Goal: Transaction & Acquisition: Purchase product/service

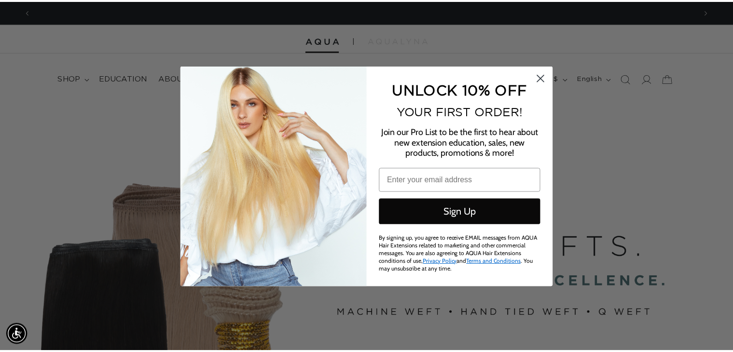
scroll to position [0, 1346]
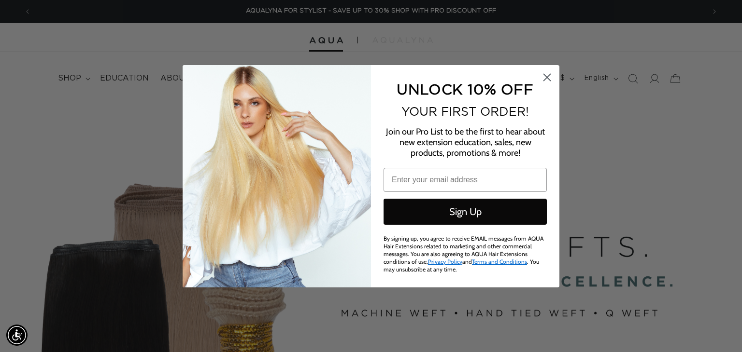
type input "[EMAIL_ADDRESS][DOMAIN_NAME]"
click at [544, 77] on circle "Close dialog" at bounding box center [547, 77] width 16 height 16
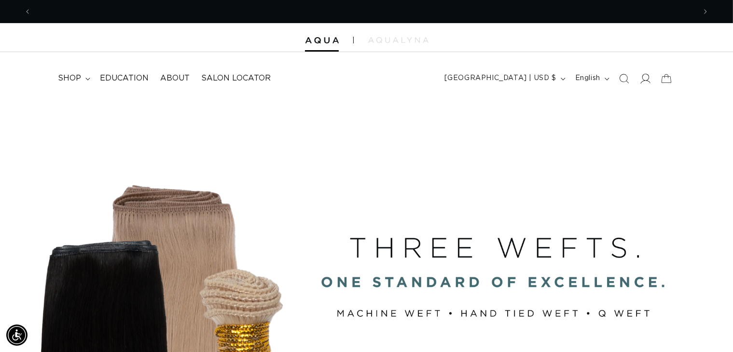
scroll to position [0, 0]
click at [644, 79] on icon at bounding box center [646, 79] width 10 height 10
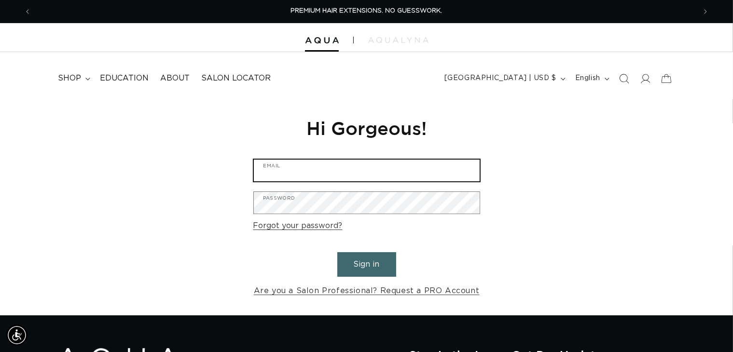
type input "[EMAIL_ADDRESS][DOMAIN_NAME]"
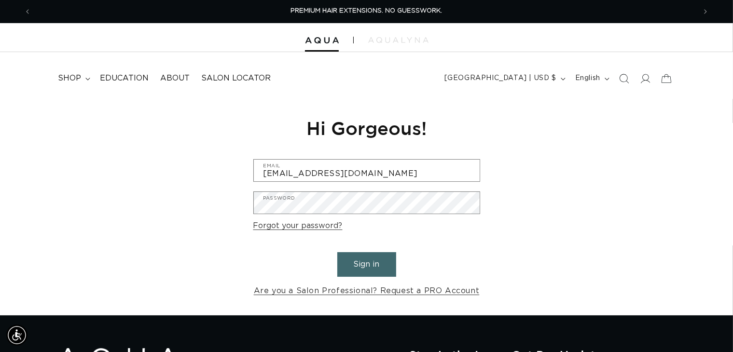
click at [368, 260] on button "Sign in" at bounding box center [367, 265] width 59 height 25
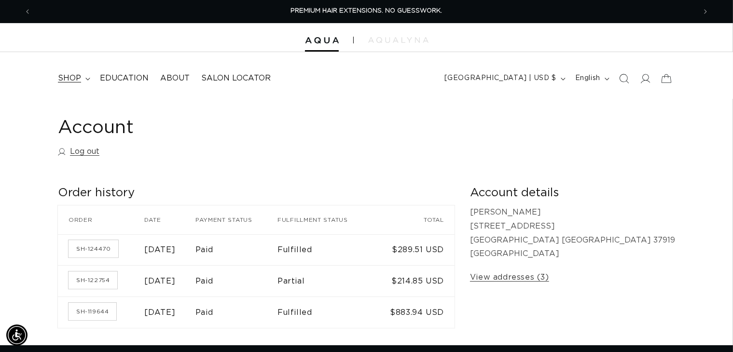
click at [65, 79] on span "shop" at bounding box center [69, 78] width 23 height 10
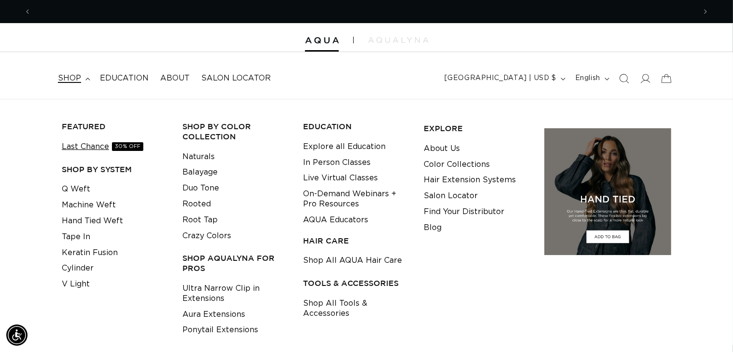
scroll to position [0, 664]
click at [85, 253] on link "Keratin Fusion" at bounding box center [90, 253] width 56 height 16
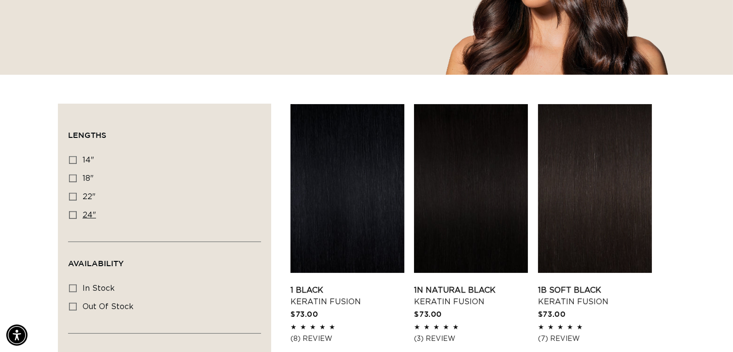
scroll to position [0, 664]
drag, startPoint x: 84, startPoint y: 208, endPoint x: 85, endPoint y: 213, distance: 4.9
click at [85, 213] on label "24" 24" (18 products)" at bounding box center [161, 216] width 185 height 18
click at [74, 216] on icon at bounding box center [73, 215] width 8 height 8
click at [74, 216] on input "24" 24" (18 products)" at bounding box center [73, 215] width 8 height 8
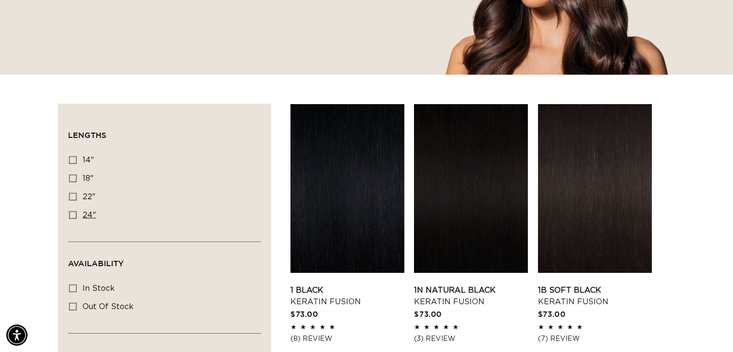
checkbox input "true"
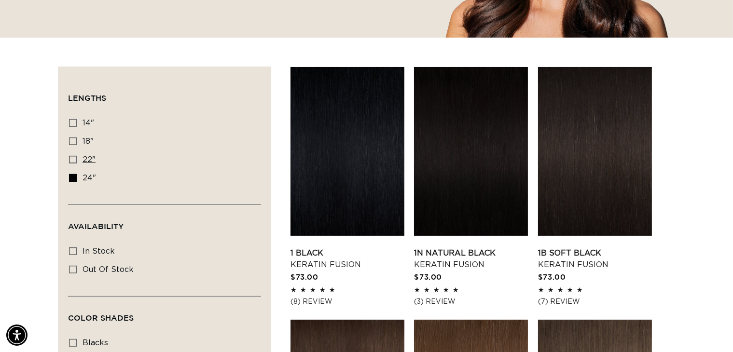
scroll to position [290, 0]
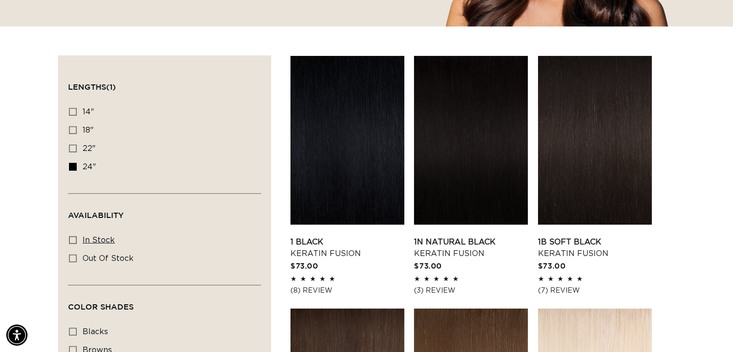
click at [71, 238] on icon at bounding box center [73, 241] width 8 height 8
click at [71, 238] on input "In stock In stock (17 products)" at bounding box center [73, 241] width 8 height 8
checkbox input "true"
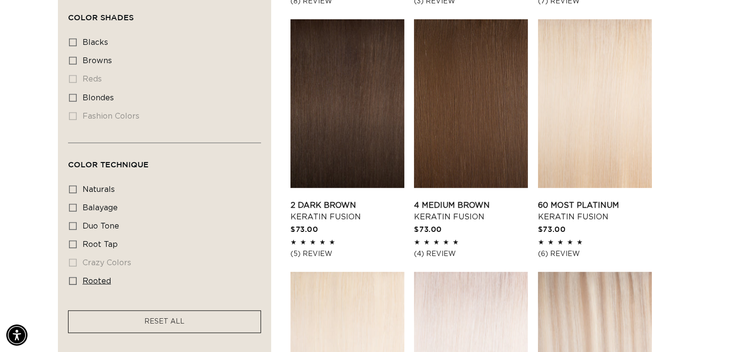
click at [73, 278] on icon at bounding box center [73, 282] width 8 height 8
click at [73, 278] on input "rooted rooted (1 product)" at bounding box center [73, 282] width 8 height 8
checkbox input "true"
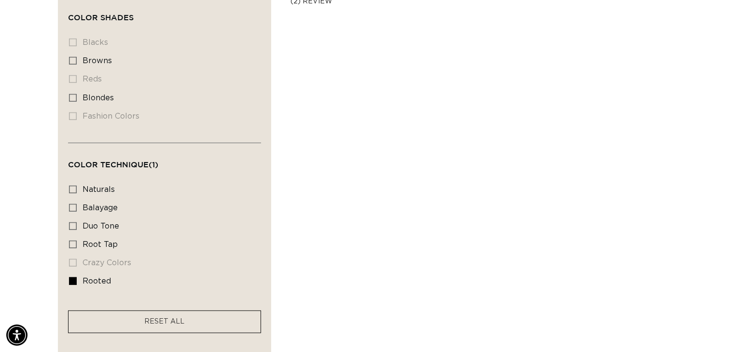
scroll to position [0, 664]
click at [71, 206] on icon at bounding box center [73, 208] width 8 height 8
click at [71, 206] on input "balayage balayage (1 product)" at bounding box center [73, 208] width 8 height 8
checkbox input "true"
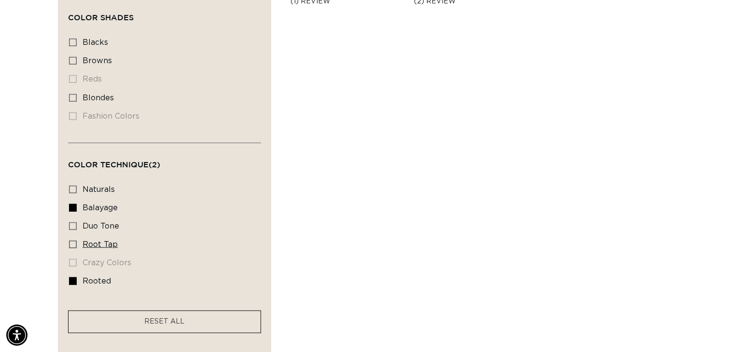
click at [73, 238] on label "root tap root tap (6 products)" at bounding box center [161, 245] width 185 height 18
click at [73, 241] on input "root tap root tap (6 products)" at bounding box center [73, 245] width 8 height 8
checkbox input "true"
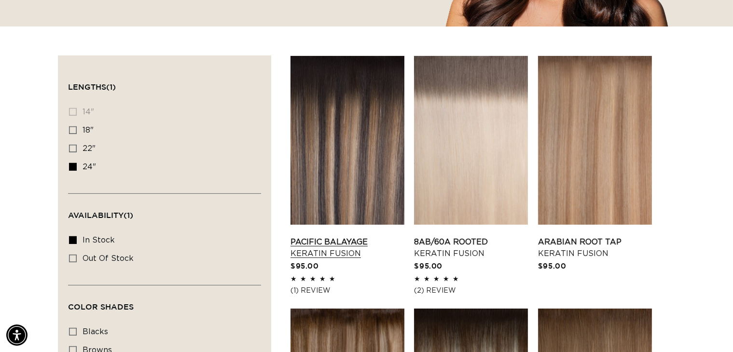
click at [338, 247] on link "Pacific Balayage Keratin Fusion" at bounding box center [348, 248] width 114 height 23
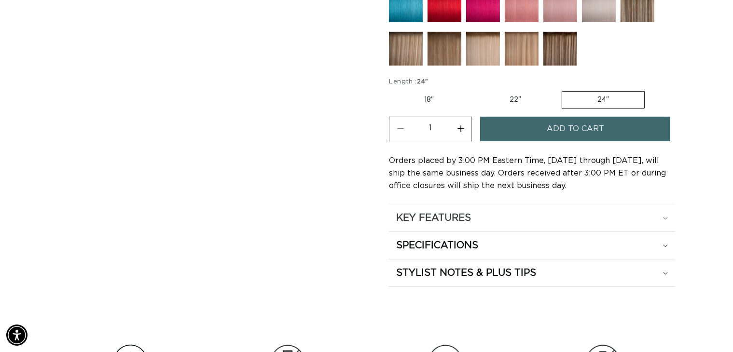
scroll to position [531, 0]
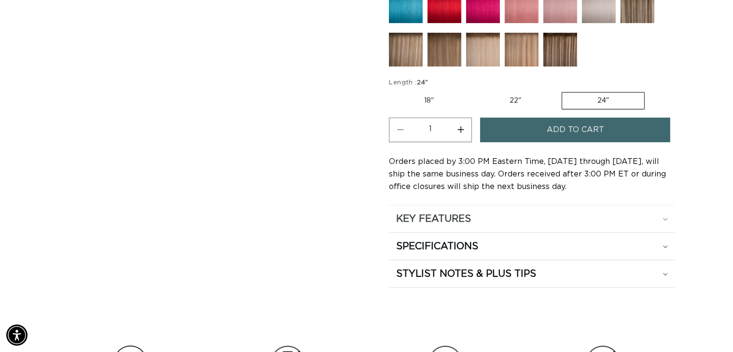
click at [662, 209] on summary "KEY FEATURES" at bounding box center [532, 219] width 286 height 27
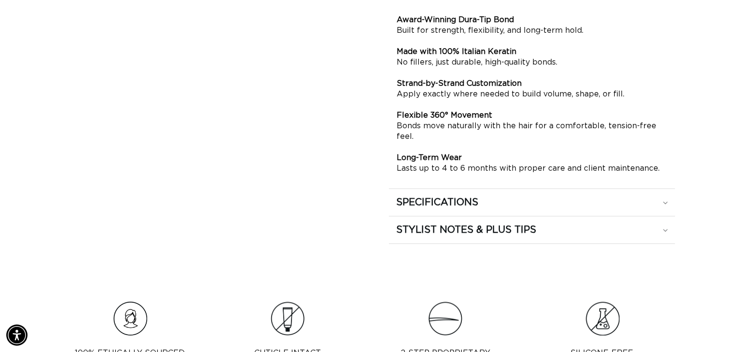
scroll to position [773, 0]
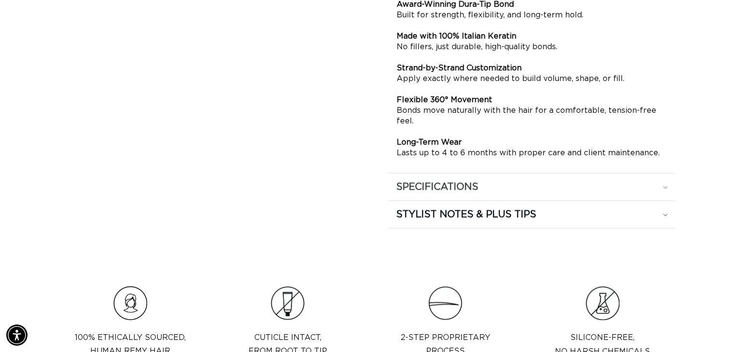
click at [663, 187] on div "SPECIFICATIONS" at bounding box center [532, 187] width 272 height 13
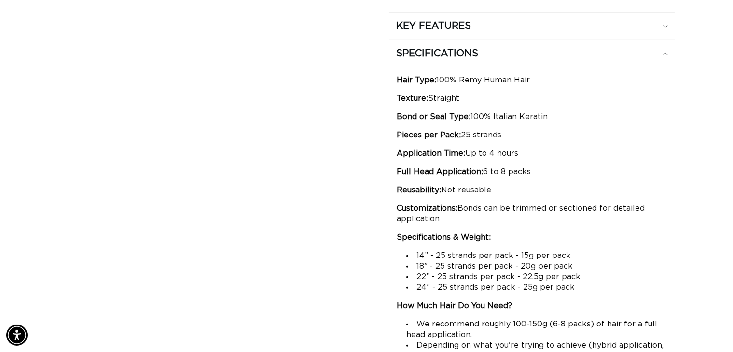
scroll to position [0, 0]
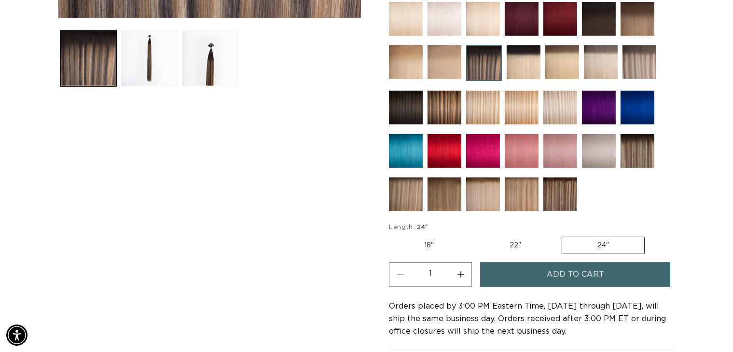
click at [460, 273] on button "Increase quantity for Pacific Balayage - Keratin Fusion" at bounding box center [461, 275] width 22 height 25
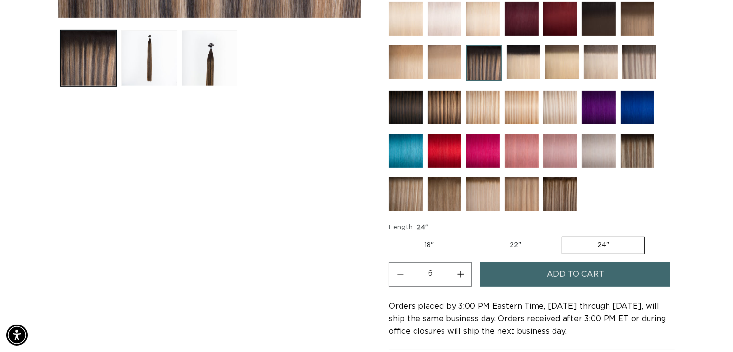
click at [460, 273] on button "Increase quantity for Pacific Balayage - Keratin Fusion" at bounding box center [461, 275] width 22 height 25
click at [461, 270] on button "Increase quantity for Pacific Balayage - Keratin Fusion" at bounding box center [461, 275] width 22 height 25
type input "8"
click at [570, 271] on span "Add to cart" at bounding box center [575, 275] width 57 height 25
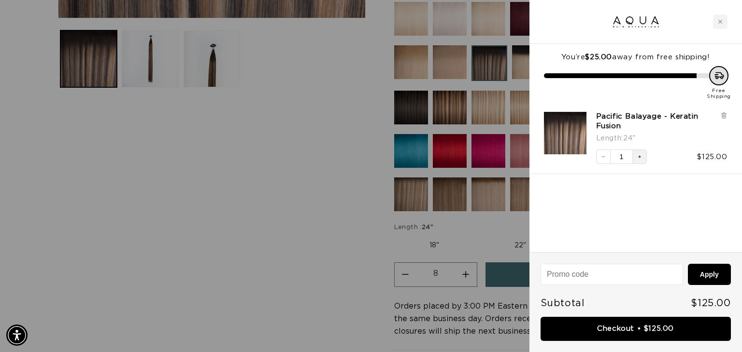
click at [639, 155] on icon "Increase quantity" at bounding box center [639, 157] width 6 height 6
click at [349, 253] on div at bounding box center [371, 176] width 742 height 352
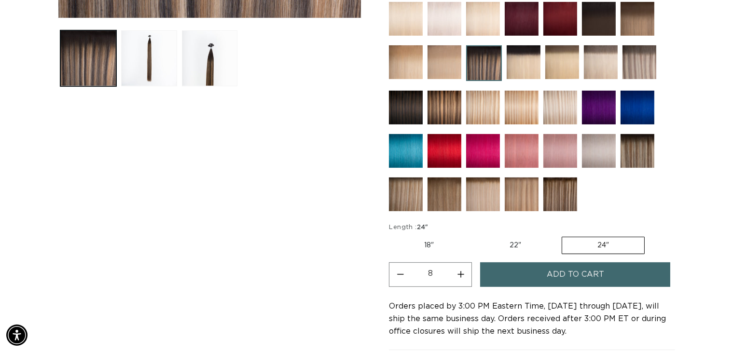
click at [531, 274] on button "Add to cart" at bounding box center [575, 275] width 190 height 25
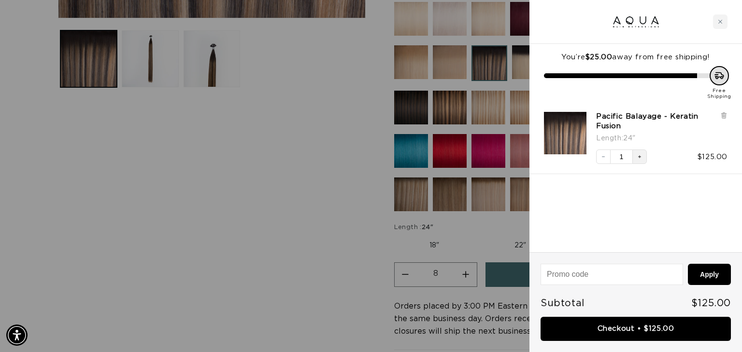
scroll to position [0, 673]
click at [636, 155] on icon "Increase quantity" at bounding box center [639, 157] width 6 height 6
click at [637, 161] on button "Increase quantity" at bounding box center [639, 157] width 14 height 14
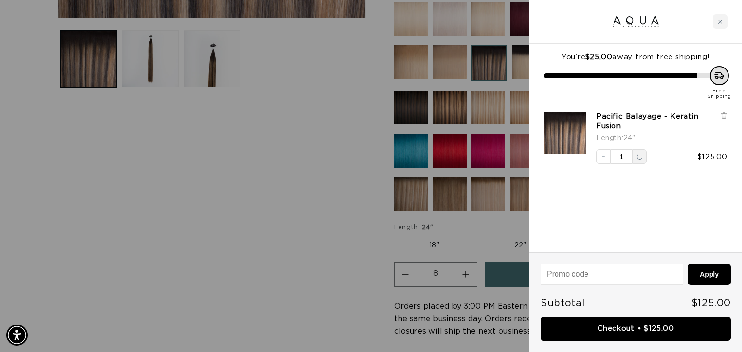
scroll to position [0, 0]
click at [630, 157] on input "1" at bounding box center [621, 157] width 22 height 14
type input "1"
click at [695, 228] on div "You’re $25.00 away from free shipping! Free Shipping Pacific Balayage - Keratin…" at bounding box center [635, 148] width 212 height 209
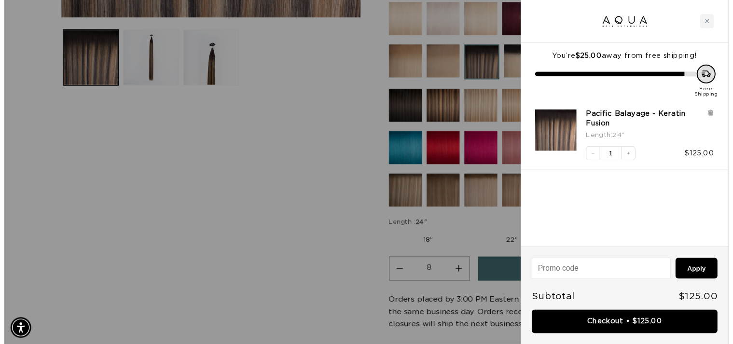
scroll to position [0, 1346]
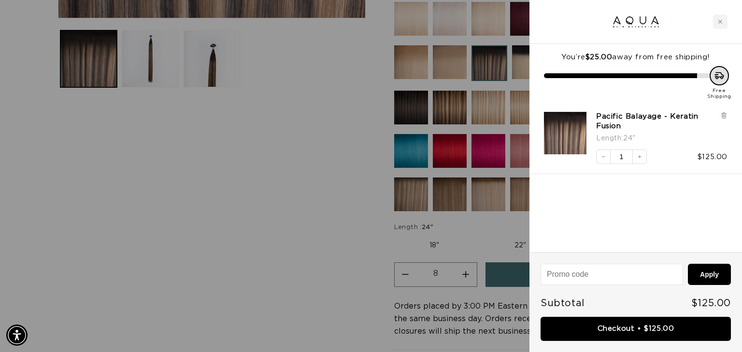
click at [310, 259] on div at bounding box center [371, 176] width 742 height 352
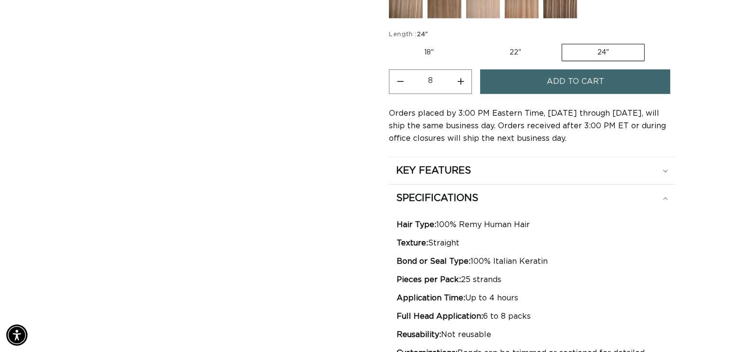
scroll to position [0, 1330]
click at [402, 79] on button "Decrease quantity for Pacific Balayage - Keratin Fusion" at bounding box center [401, 82] width 22 height 25
drag, startPoint x: 402, startPoint y: 79, endPoint x: 450, endPoint y: 84, distance: 48.5
click at [402, 80] on button "Decrease quantity for Pacific Balayage - Keratin Fusion" at bounding box center [401, 82] width 22 height 25
type input "6"
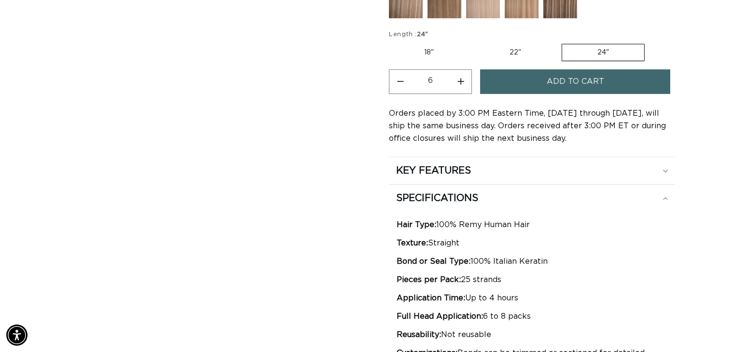
click at [560, 75] on span "Add to cart" at bounding box center [575, 82] width 57 height 25
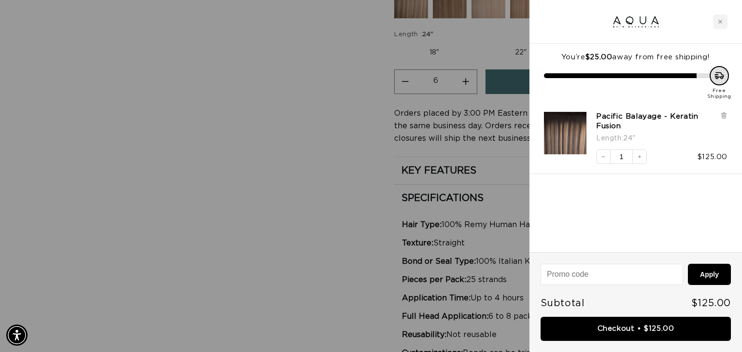
scroll to position [0, 0]
click at [637, 157] on icon "Increase quantity" at bounding box center [639, 157] width 6 height 6
click at [637, 156] on icon "Increase quantity" at bounding box center [639, 157] width 6 height 6
click at [626, 156] on input "1" at bounding box center [621, 157] width 22 height 14
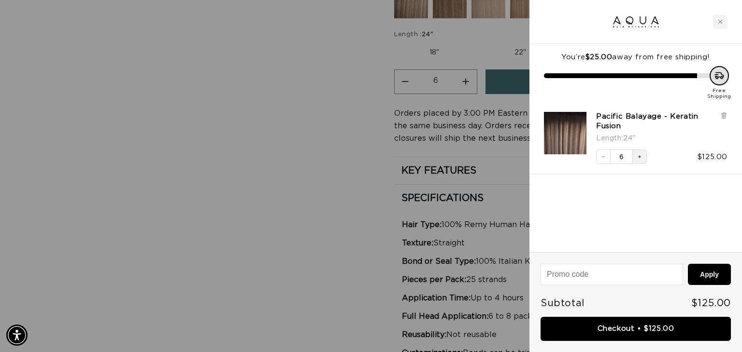
scroll to position [0, 0]
type input "1"
drag, startPoint x: 661, startPoint y: 207, endPoint x: 655, endPoint y: 208, distance: 5.8
click at [656, 208] on div "You’re $25.00 away from free shipping! Free Shipping Pacific Balayage - Keratin…" at bounding box center [635, 148] width 212 height 209
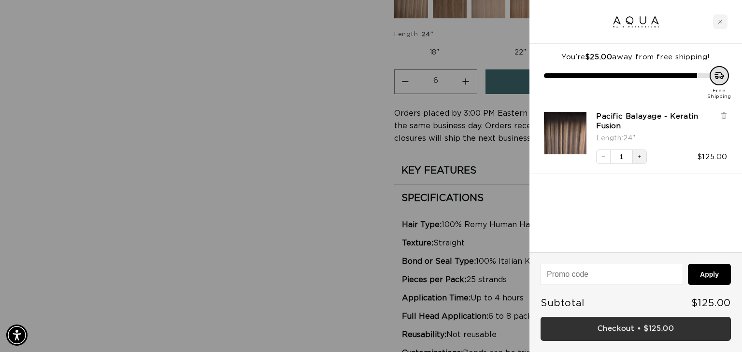
click at [586, 332] on link "Checkout • $125.00" at bounding box center [635, 329] width 190 height 25
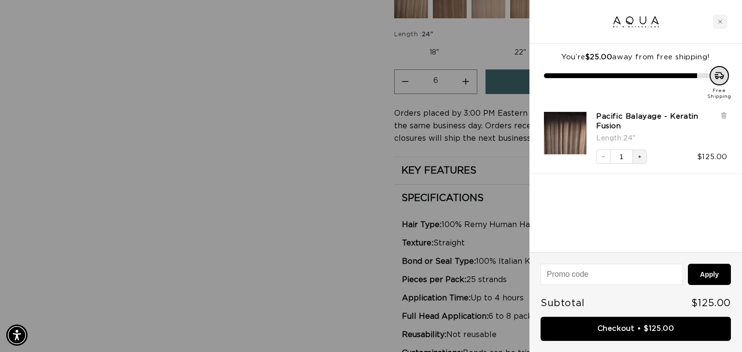
click at [639, 158] on icon "Increase quantity" at bounding box center [639, 157] width 6 height 6
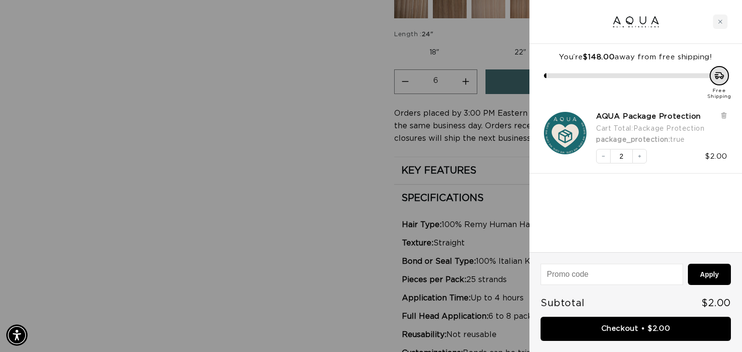
scroll to position [0, 1346]
click at [599, 157] on button "Decrease quantity" at bounding box center [603, 156] width 14 height 14
click at [715, 25] on div "Close cart" at bounding box center [720, 21] width 14 height 14
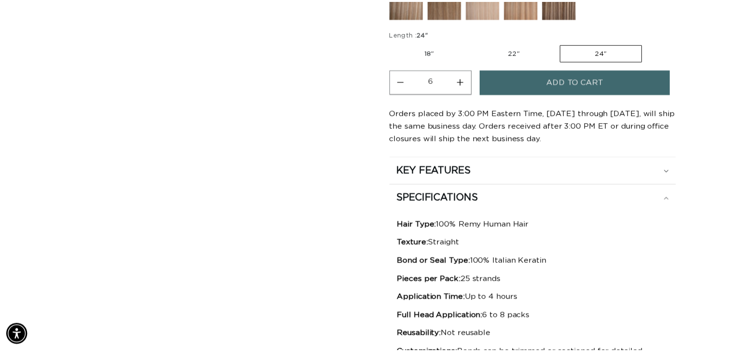
scroll to position [0, 664]
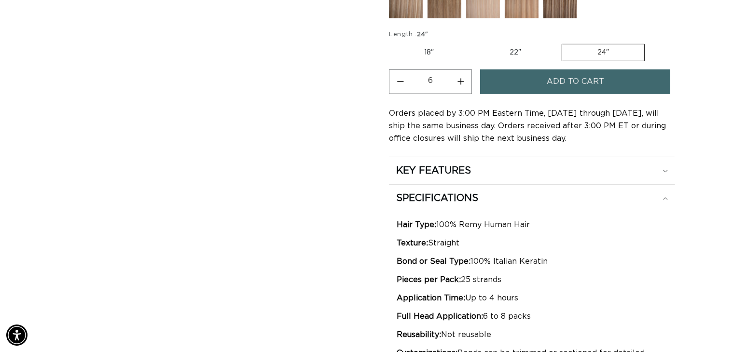
click at [464, 79] on button "Increase quantity for Pacific Balayage - Keratin Fusion" at bounding box center [461, 82] width 22 height 25
type input "8"
click at [529, 79] on button "Add to cart" at bounding box center [575, 82] width 190 height 25
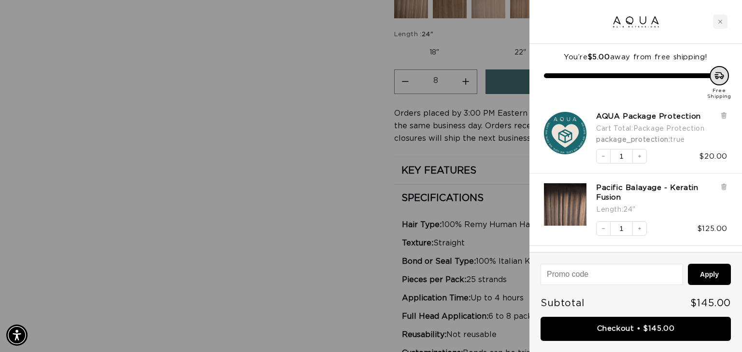
scroll to position [0, 0]
click at [637, 230] on icon "Increase quantity" at bounding box center [639, 229] width 6 height 6
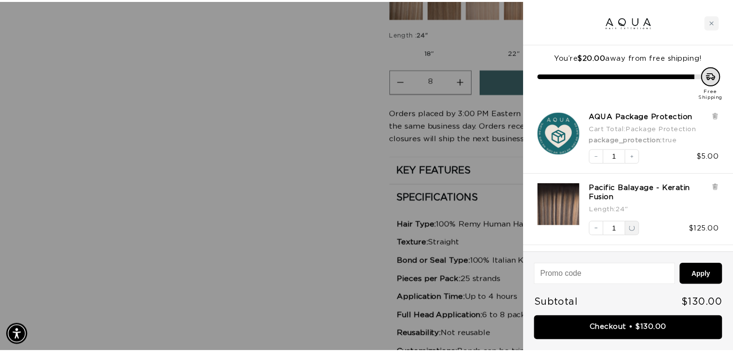
scroll to position [0, 0]
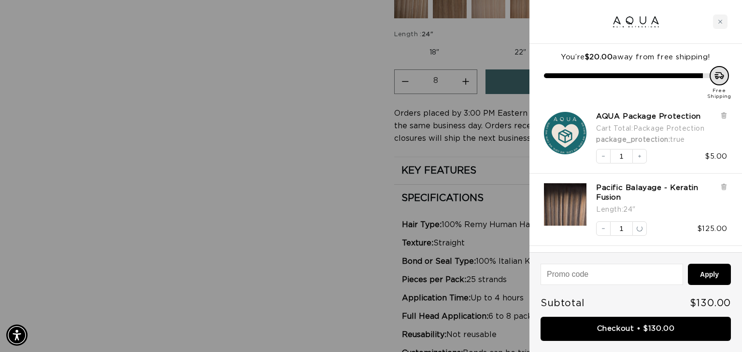
click at [206, 200] on div at bounding box center [371, 176] width 742 height 352
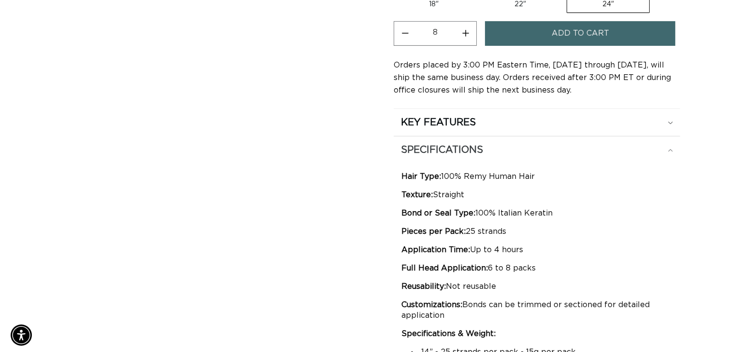
scroll to position [0, 1330]
click at [571, 35] on span "Add to cart" at bounding box center [575, 33] width 57 height 25
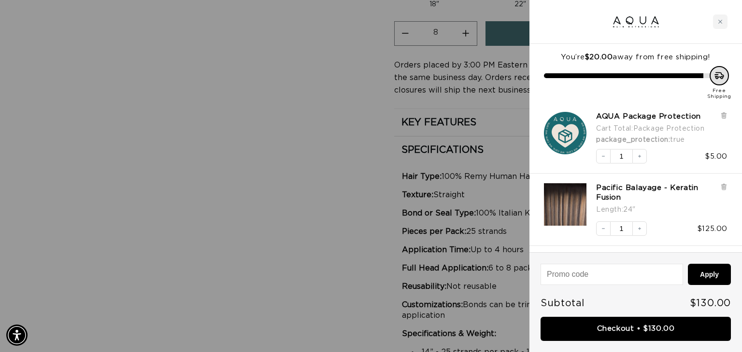
scroll to position [0, 1346]
